Goal: Task Accomplishment & Management: Manage account settings

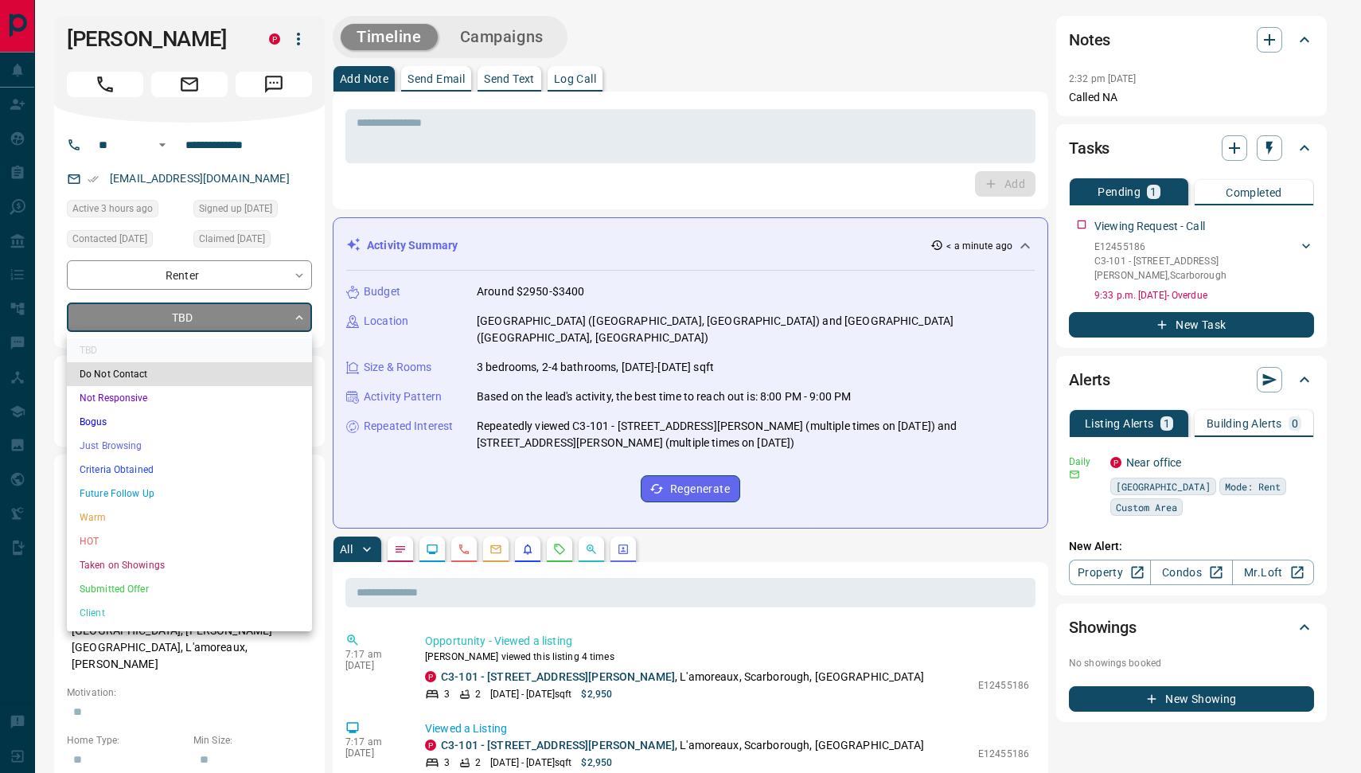
click at [152, 517] on li "Warm" at bounding box center [189, 517] width 245 height 24
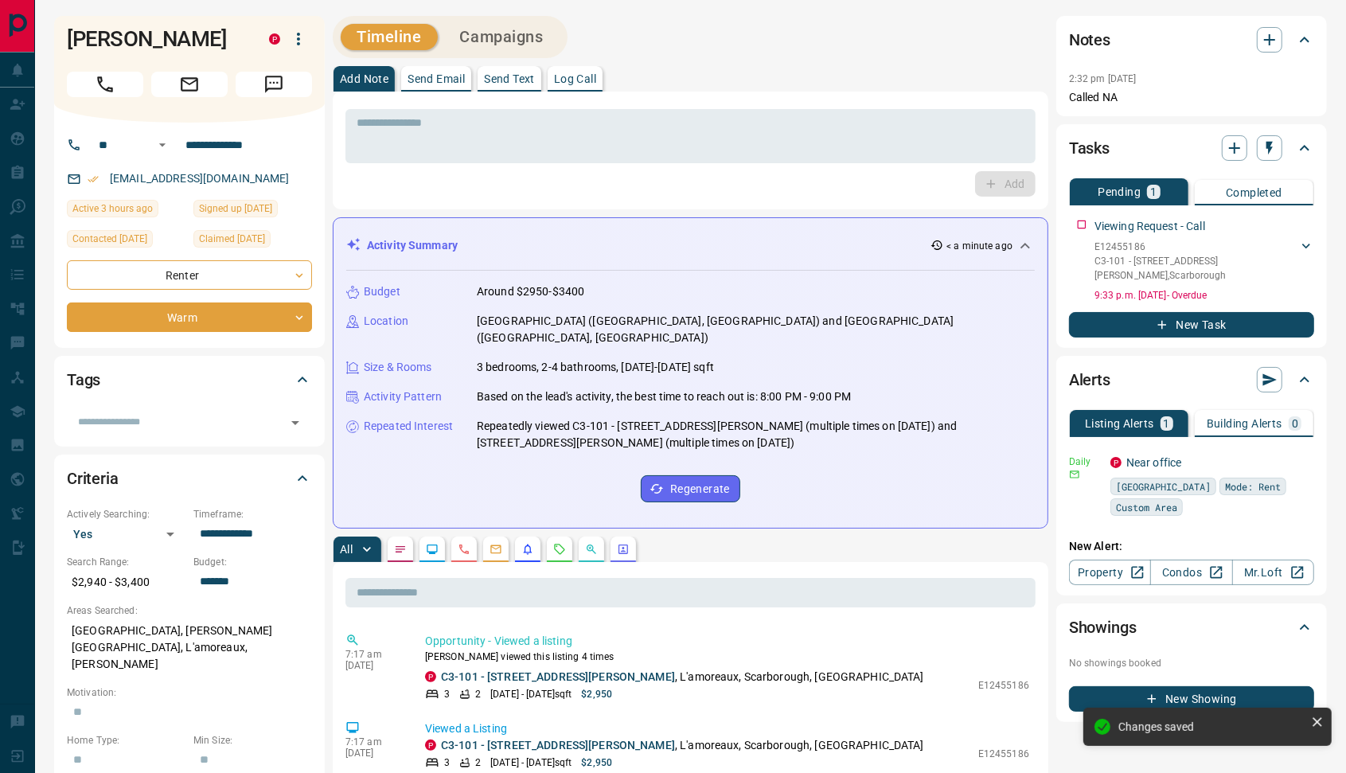
type input "*"
click at [435, 72] on button "Send Email" at bounding box center [436, 78] width 70 height 25
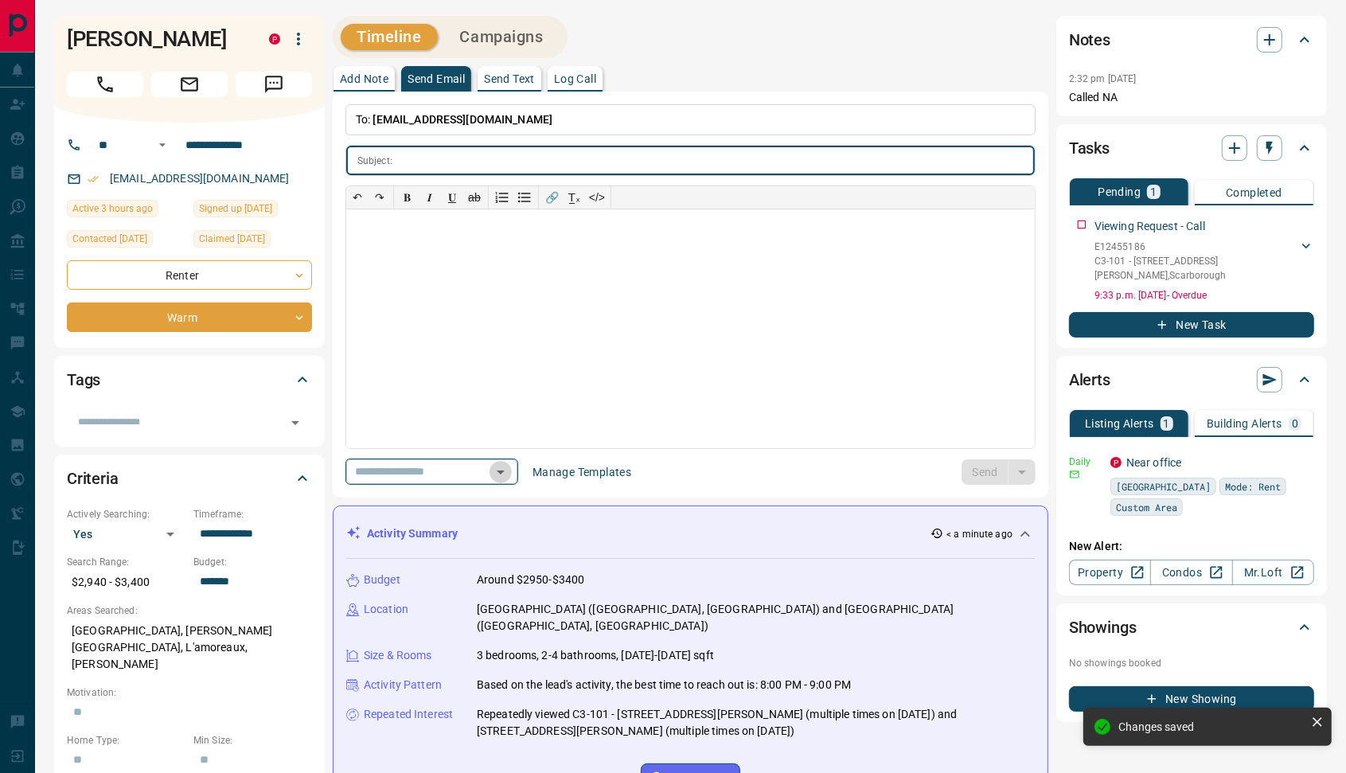
click at [510, 474] on icon "Open" at bounding box center [500, 471] width 19 height 19
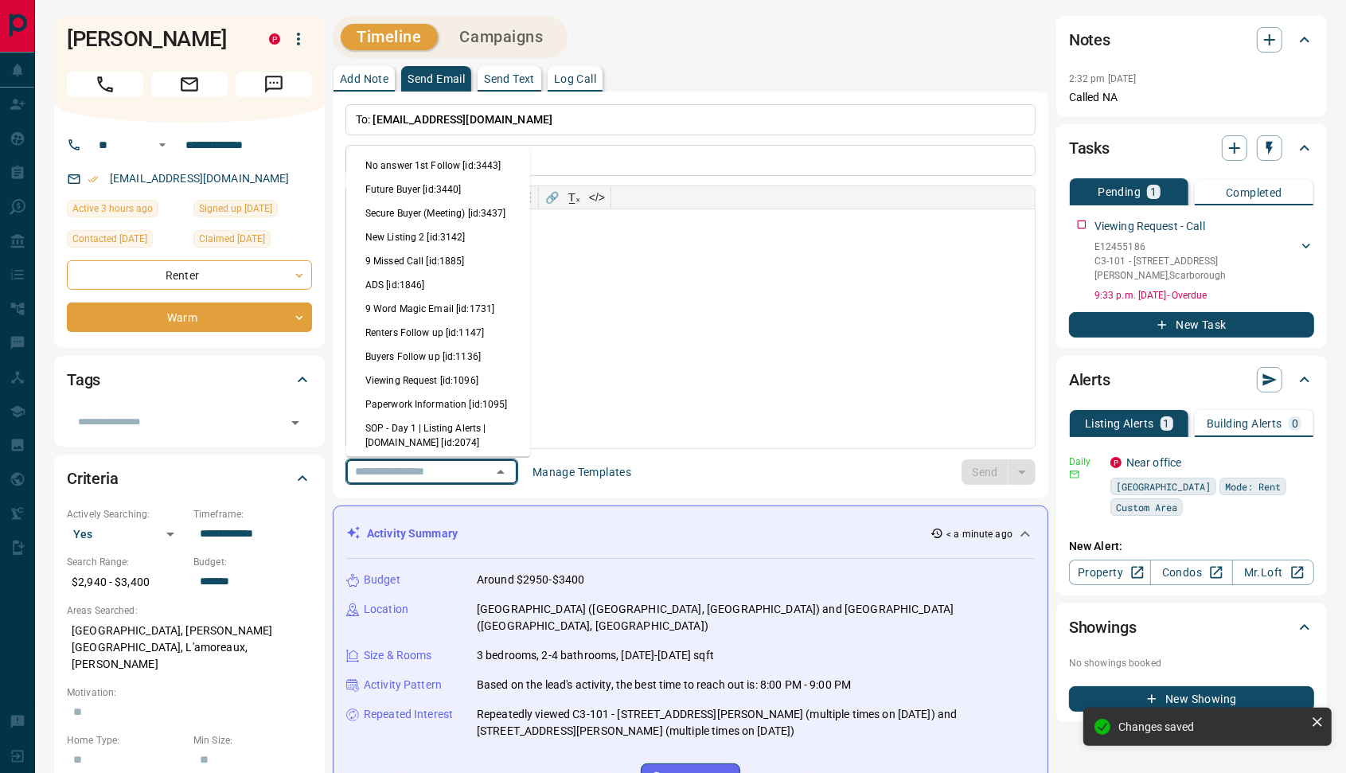
drag, startPoint x: 438, startPoint y: 388, endPoint x: 497, endPoint y: 413, distance: 64.2
click at [438, 389] on li "Viewing Request [id:1096]" at bounding box center [438, 380] width 184 height 24
type input "**********"
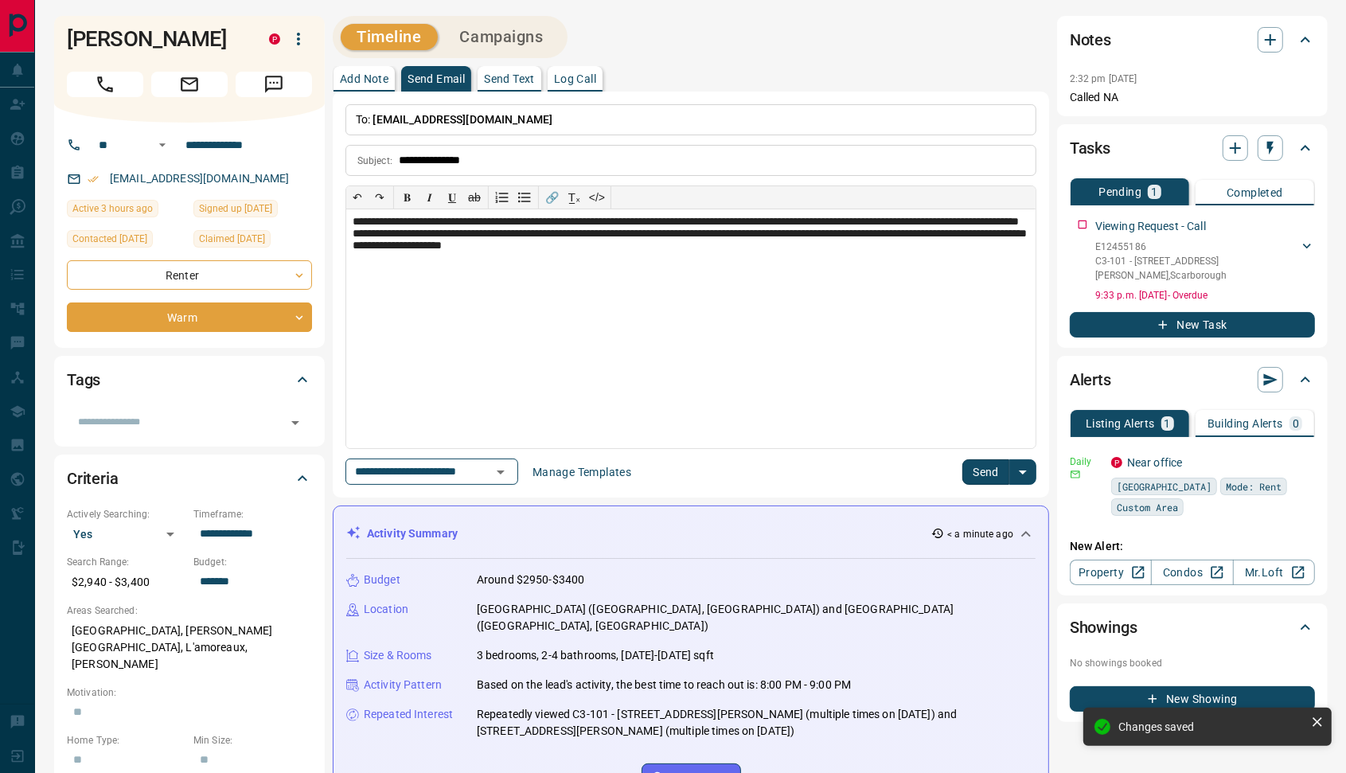
click at [977, 470] on button "Send" at bounding box center [985, 471] width 47 height 25
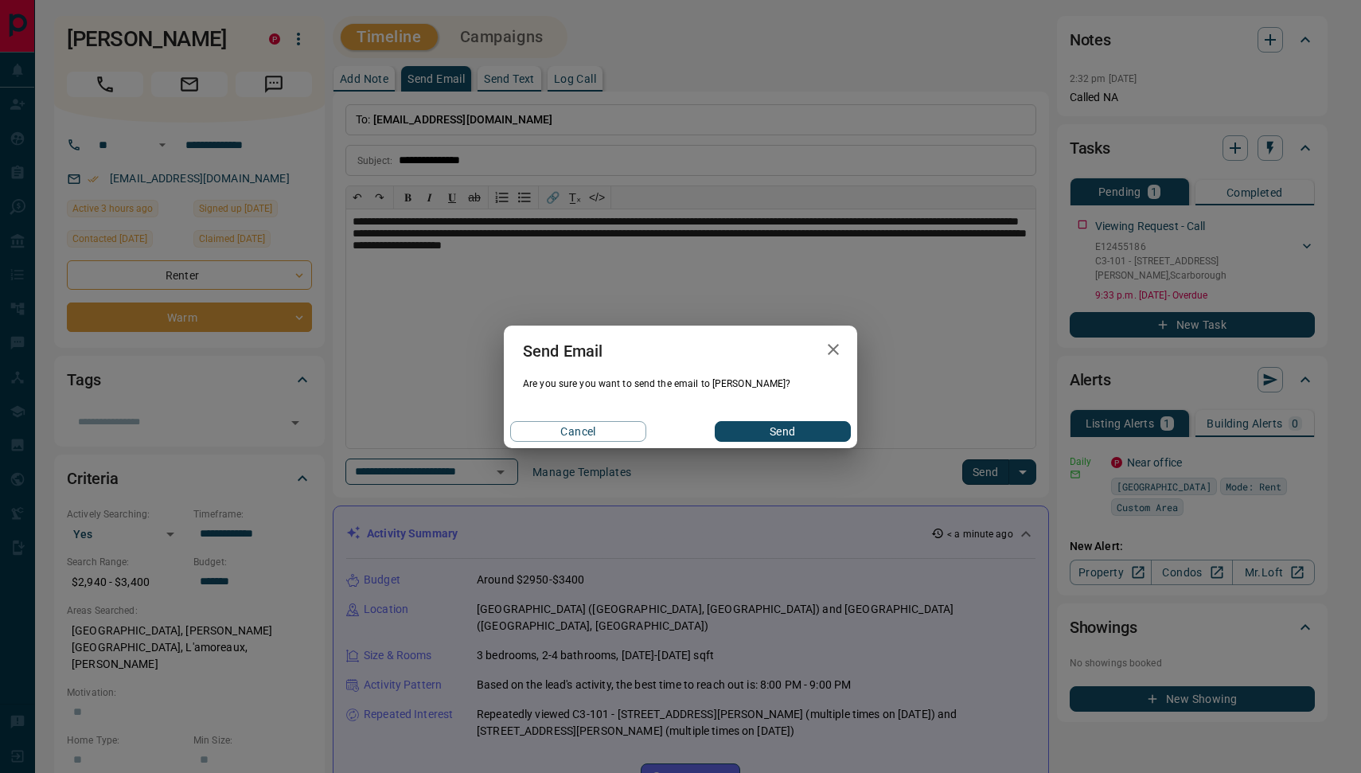
click at [784, 433] on button "Send" at bounding box center [783, 431] width 136 height 21
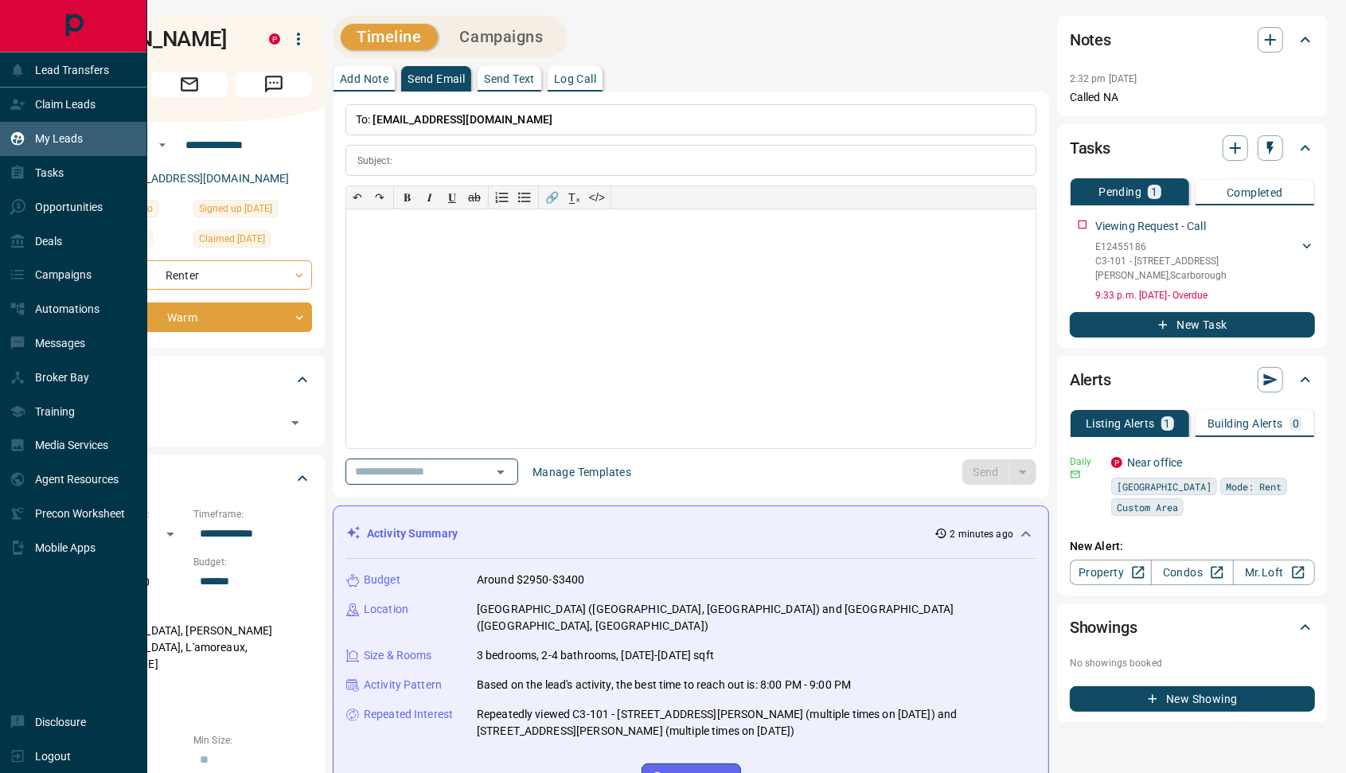
drag, startPoint x: 66, startPoint y: 107, endPoint x: 36, endPoint y: 139, distance: 43.9
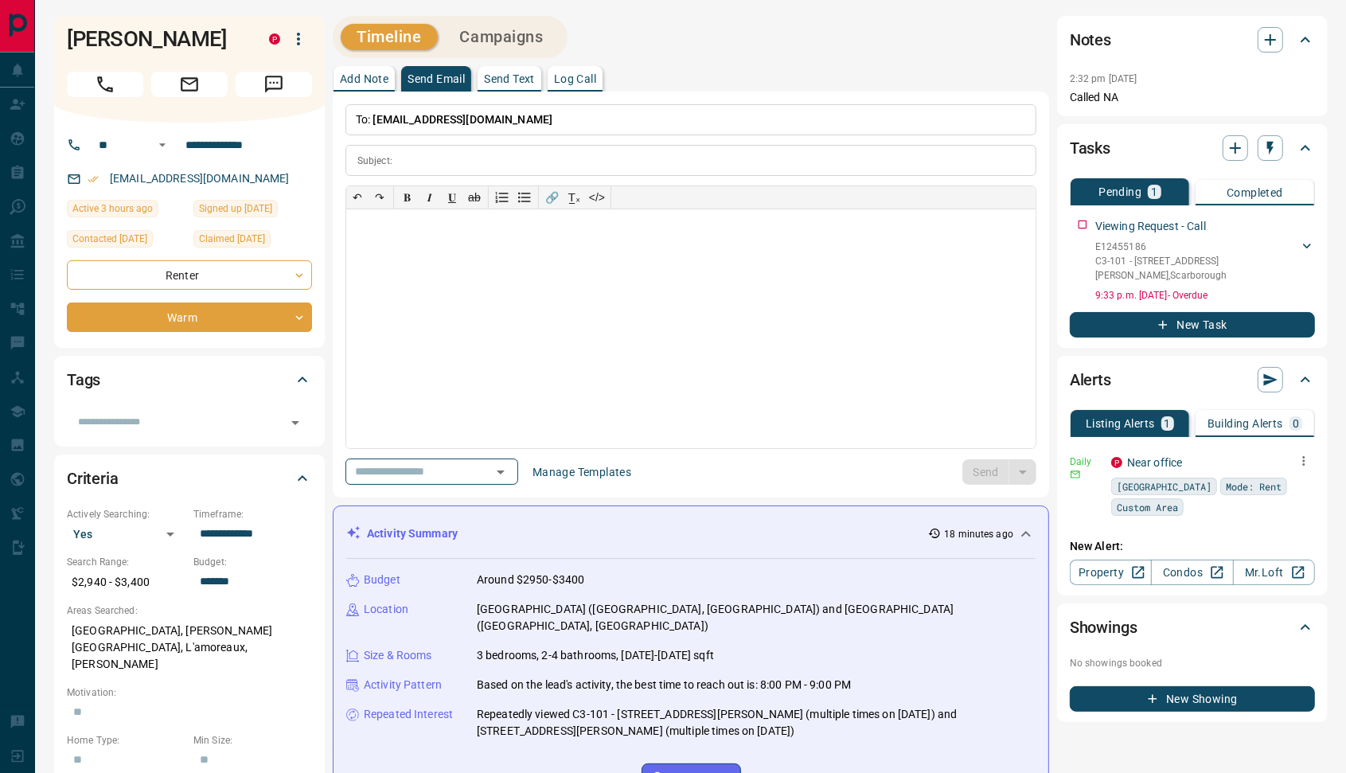
click at [1304, 458] on icon "button" at bounding box center [1303, 461] width 14 height 14
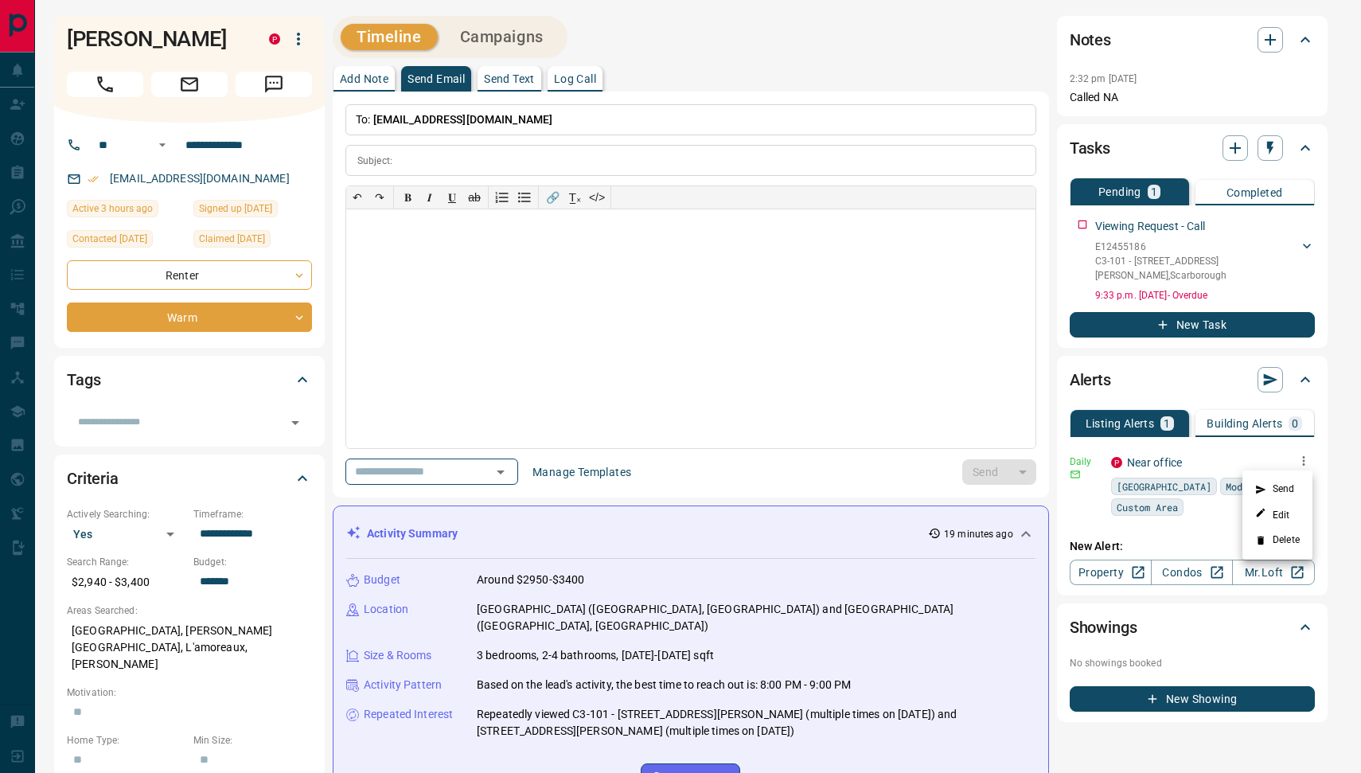
click at [1265, 542] on icon at bounding box center [1260, 540] width 11 height 11
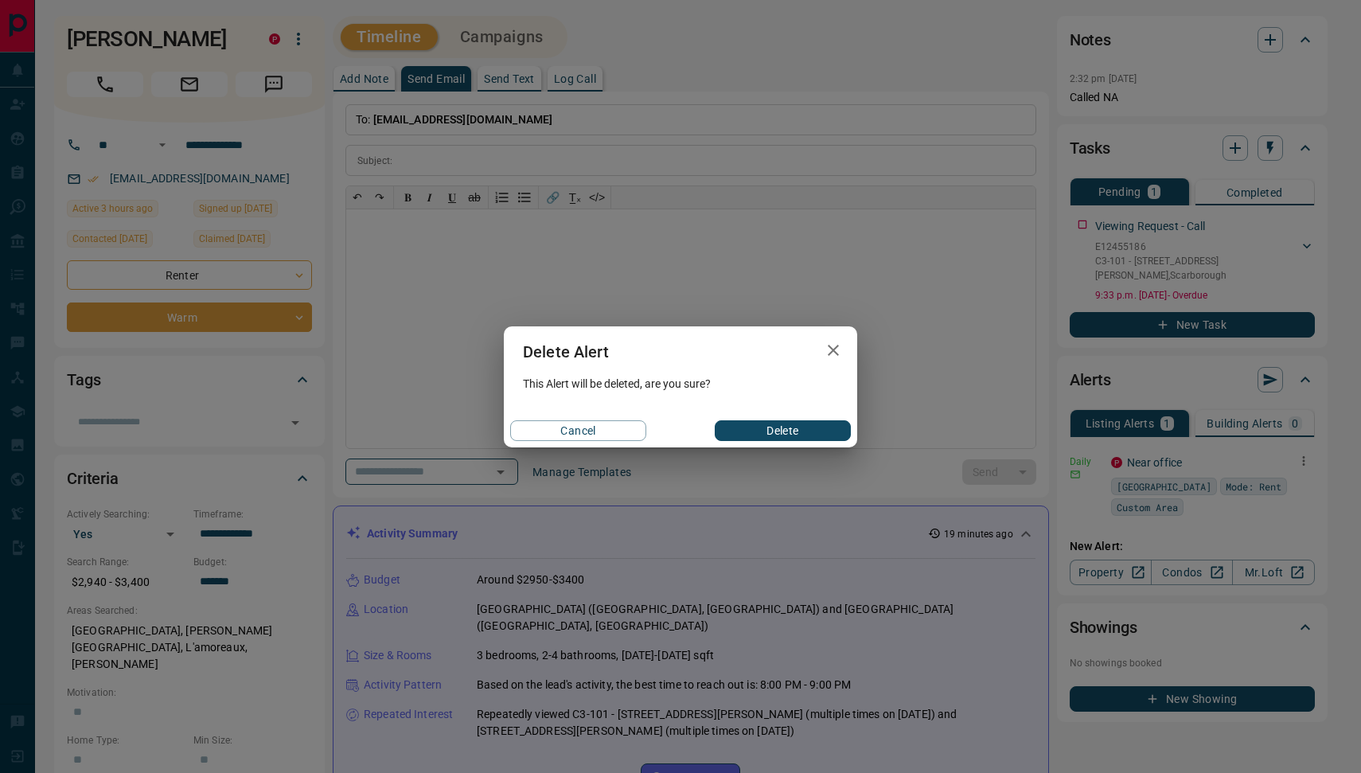
click at [774, 426] on button "Delete" at bounding box center [783, 430] width 136 height 21
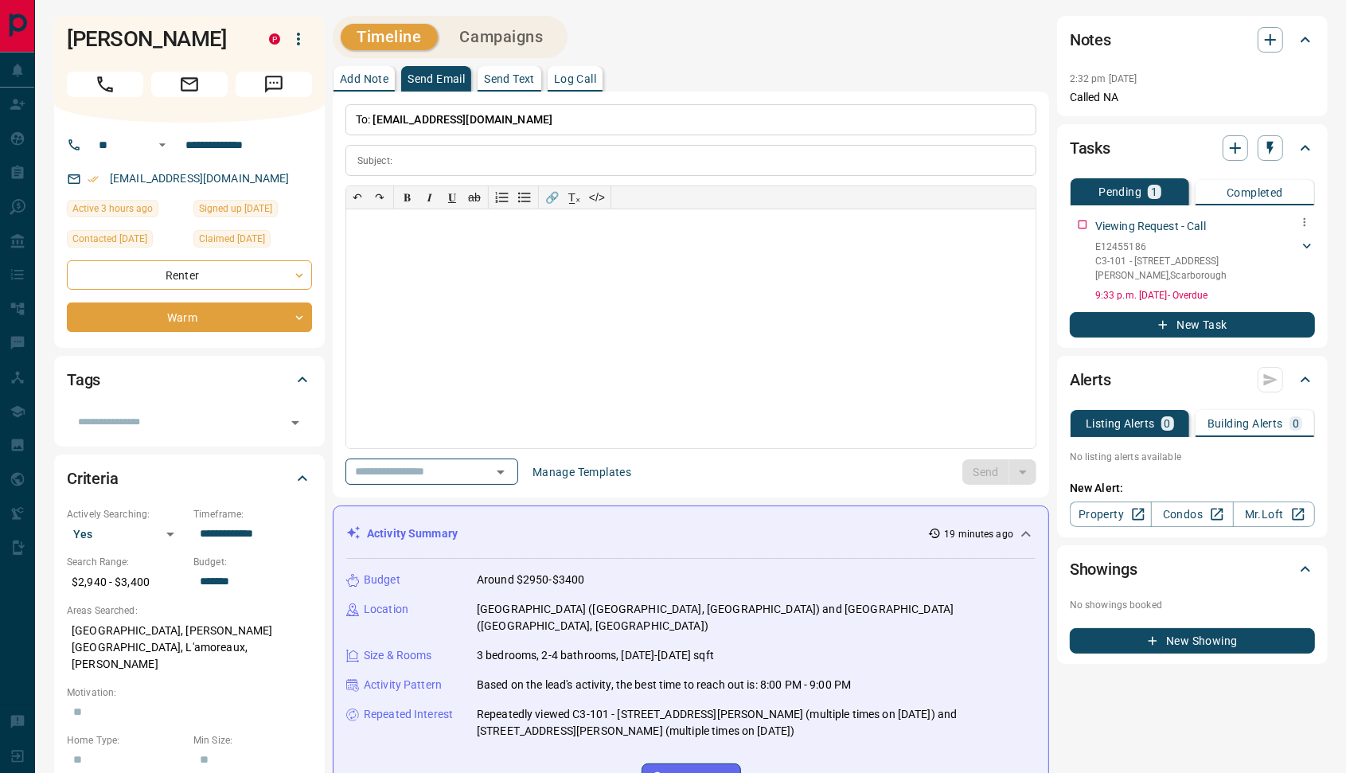
click at [1300, 222] on icon "button" at bounding box center [1304, 222] width 13 height 13
click at [1262, 273] on icon at bounding box center [1260, 275] width 6 height 9
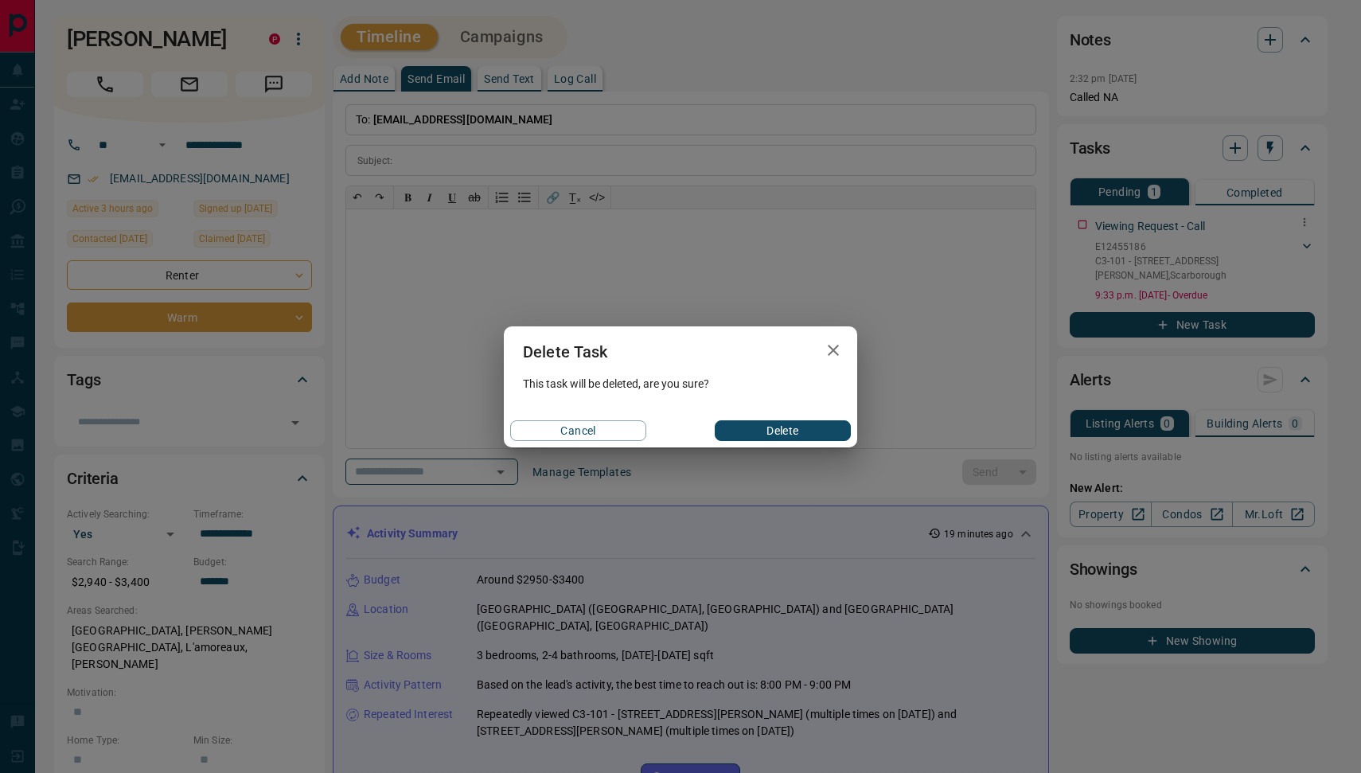
click at [783, 431] on button "Delete" at bounding box center [783, 430] width 136 height 21
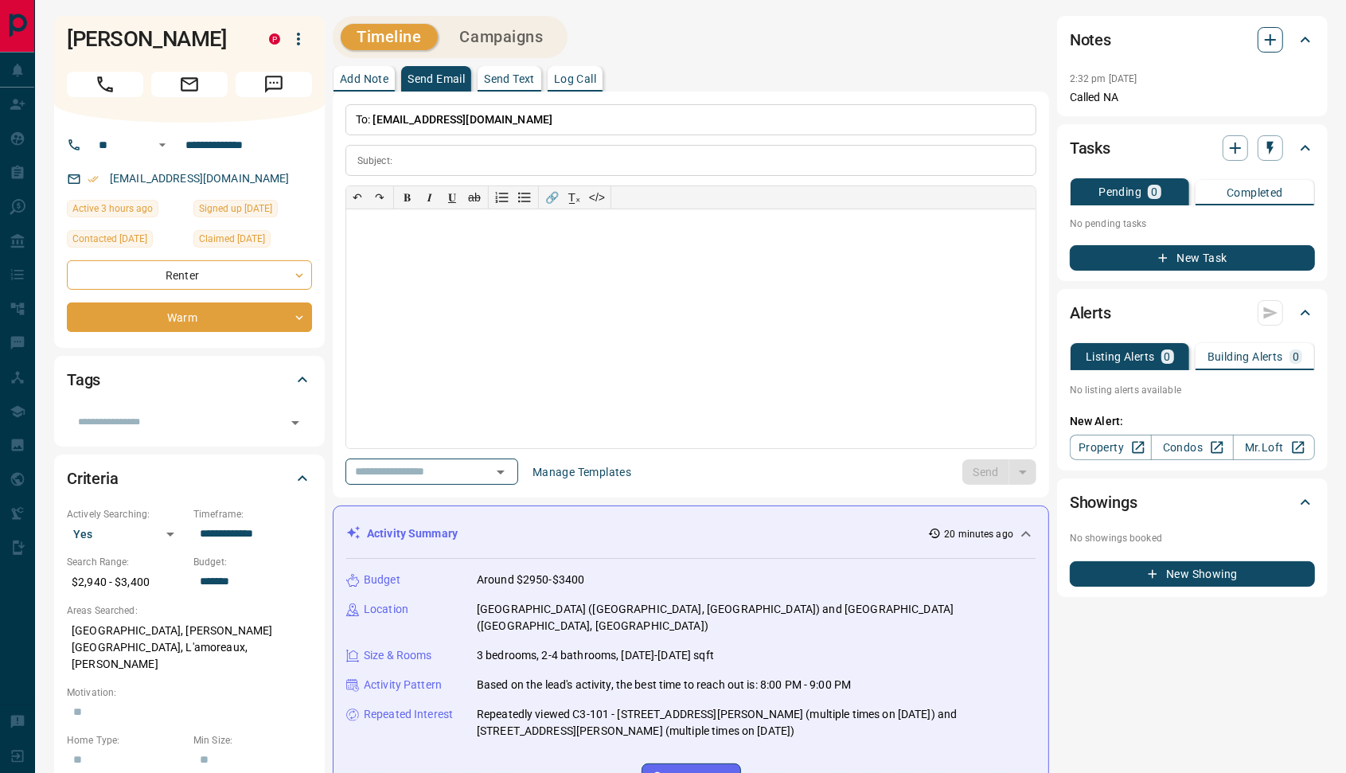
click at [1274, 36] on icon "button" at bounding box center [1270, 39] width 19 height 19
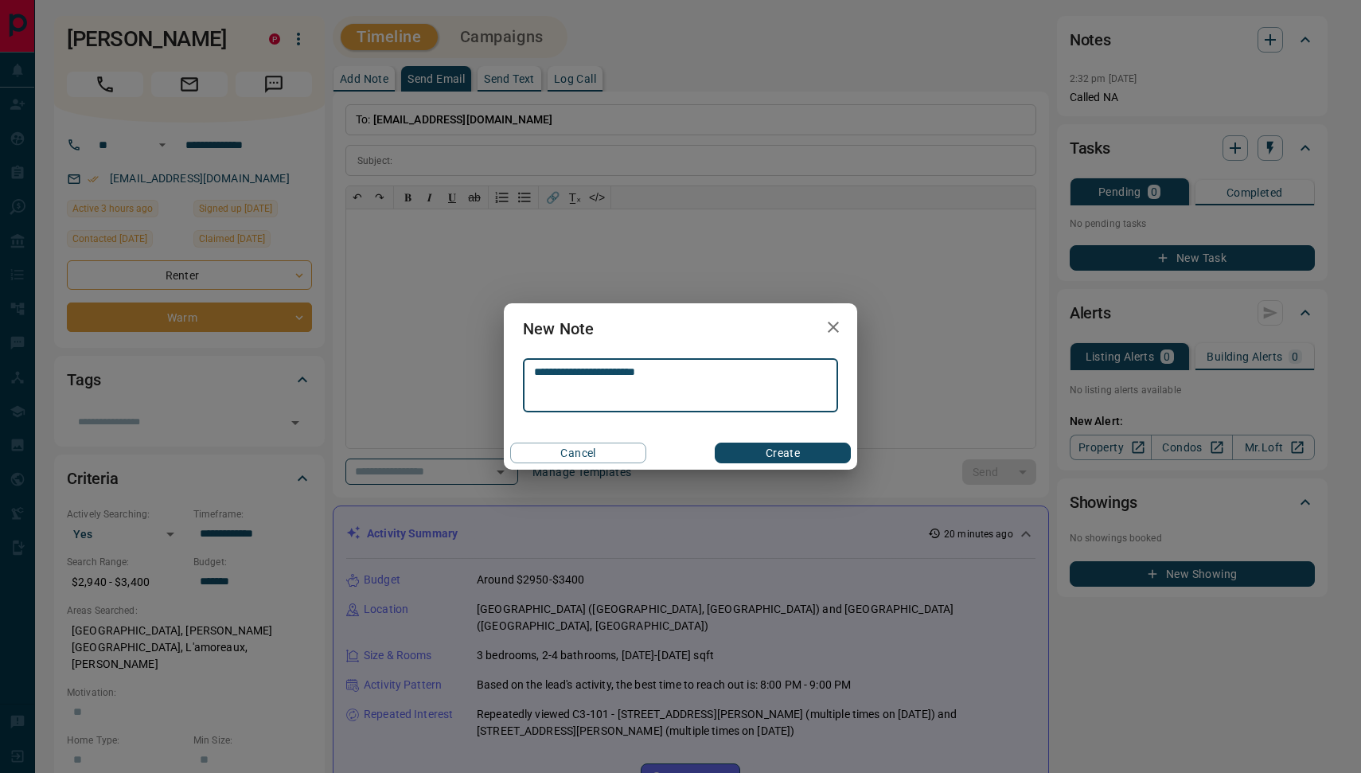
type textarea "**********"
click at [780, 457] on button "Create" at bounding box center [783, 452] width 136 height 21
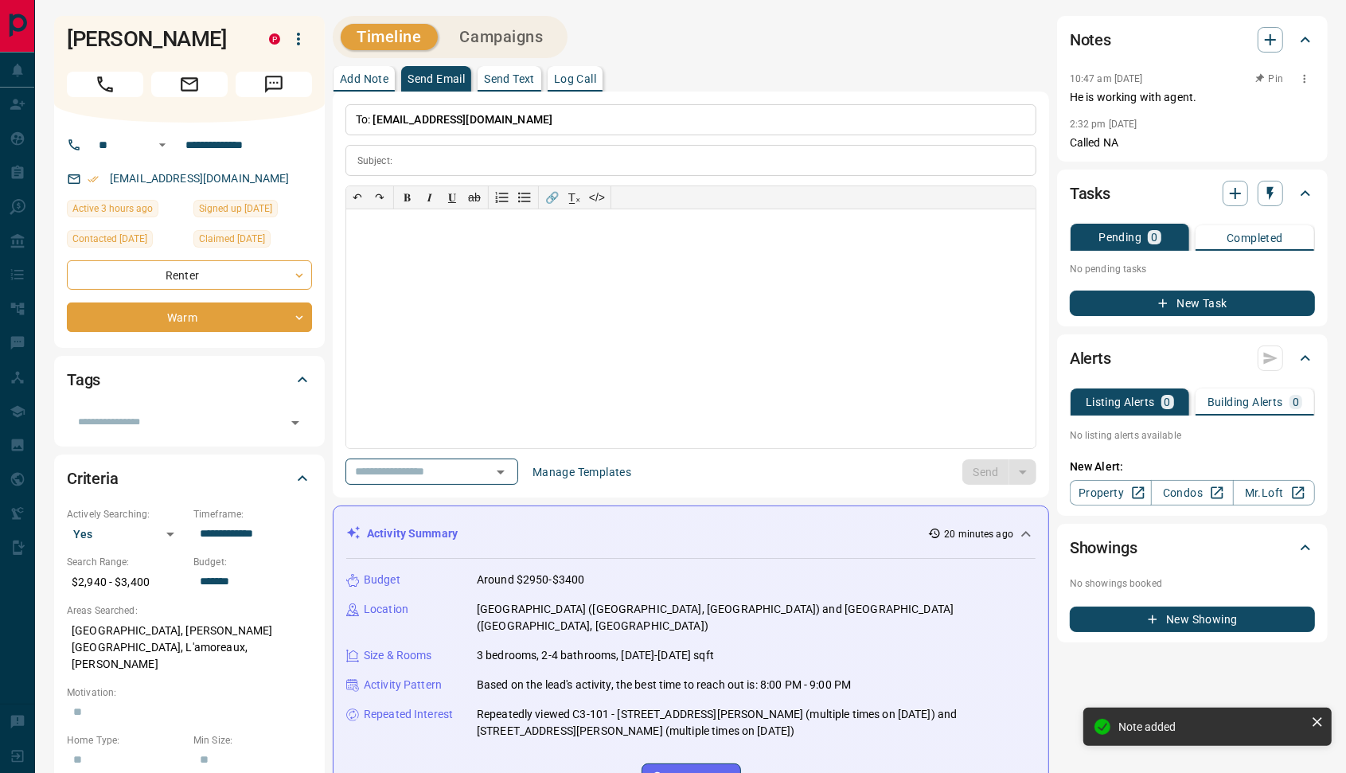
click at [1300, 78] on icon "button" at bounding box center [1304, 78] width 13 height 13
click at [1286, 106] on li "Edit" at bounding box center [1277, 108] width 70 height 24
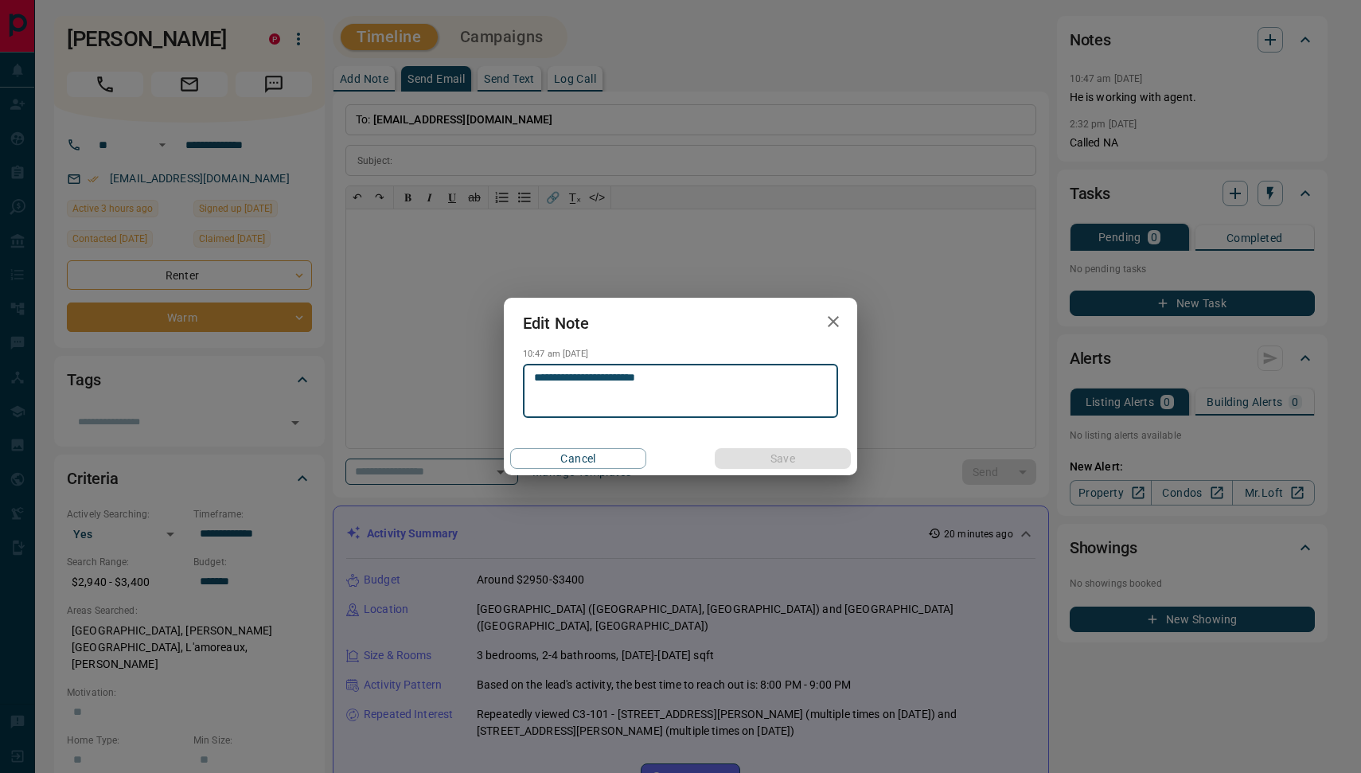
click at [0, 0] on qb-div "**********" at bounding box center [0, 0] width 0 height 0
type textarea "**********"
click at [809, 450] on button "Save" at bounding box center [783, 458] width 136 height 21
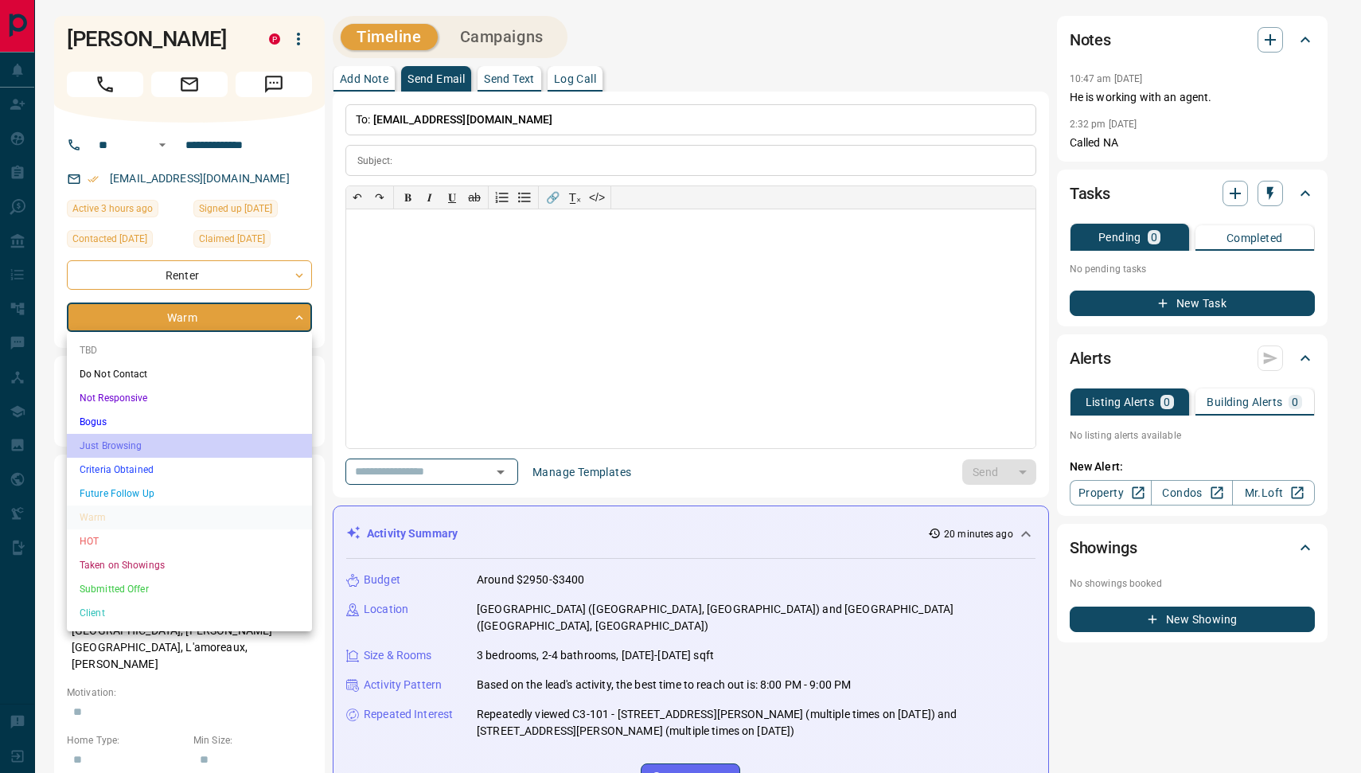
click at [179, 454] on li "Just Browsing" at bounding box center [189, 446] width 245 height 24
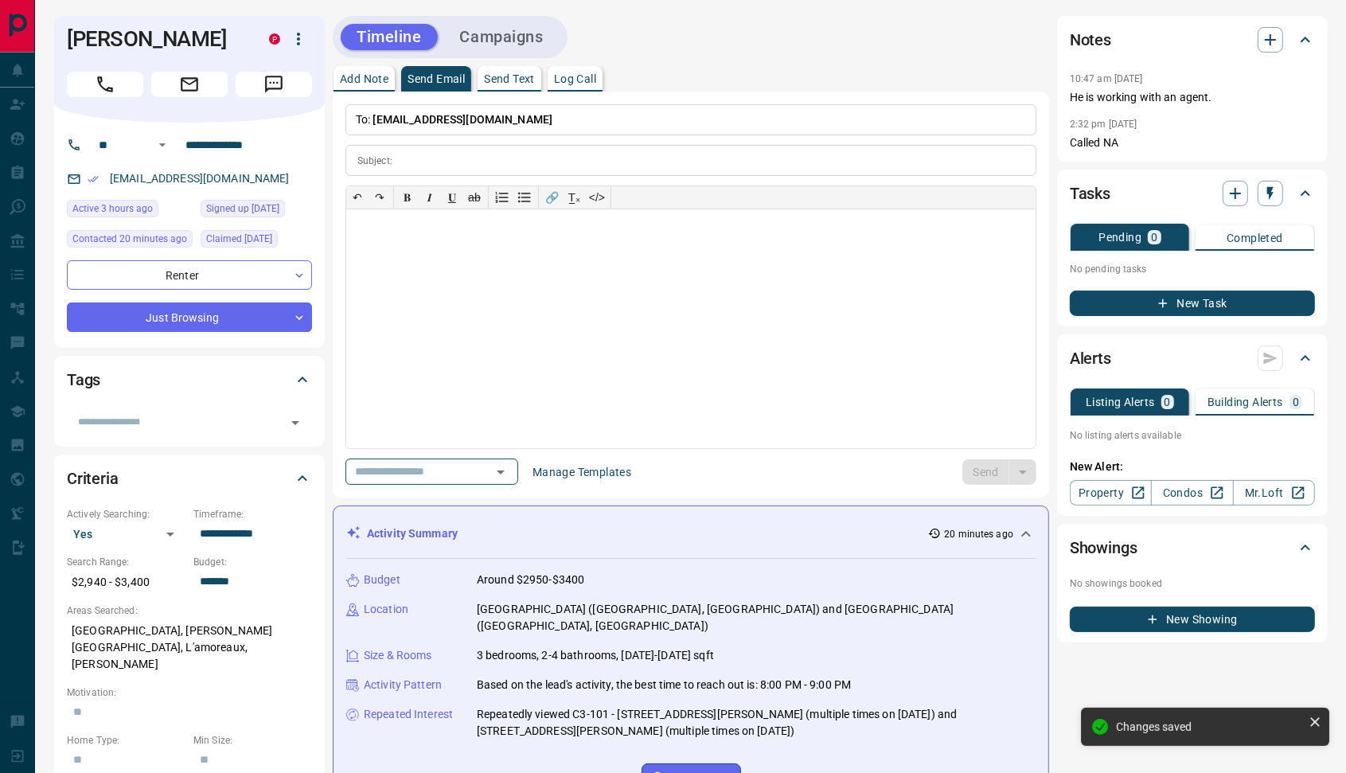
type input "*"
